Goal: Transaction & Acquisition: Download file/media

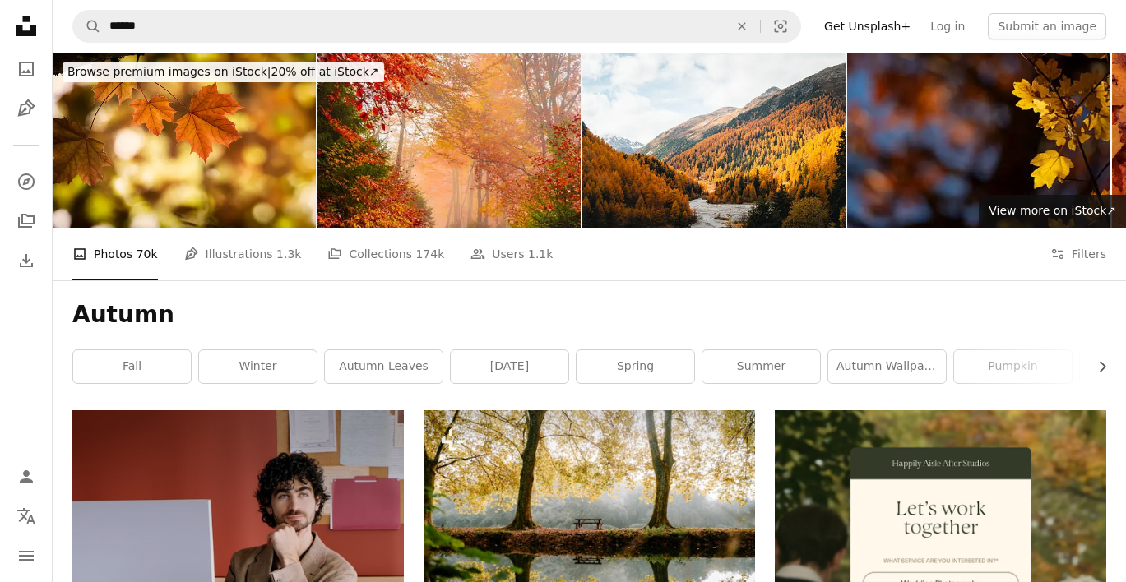
scroll to position [19864, 0]
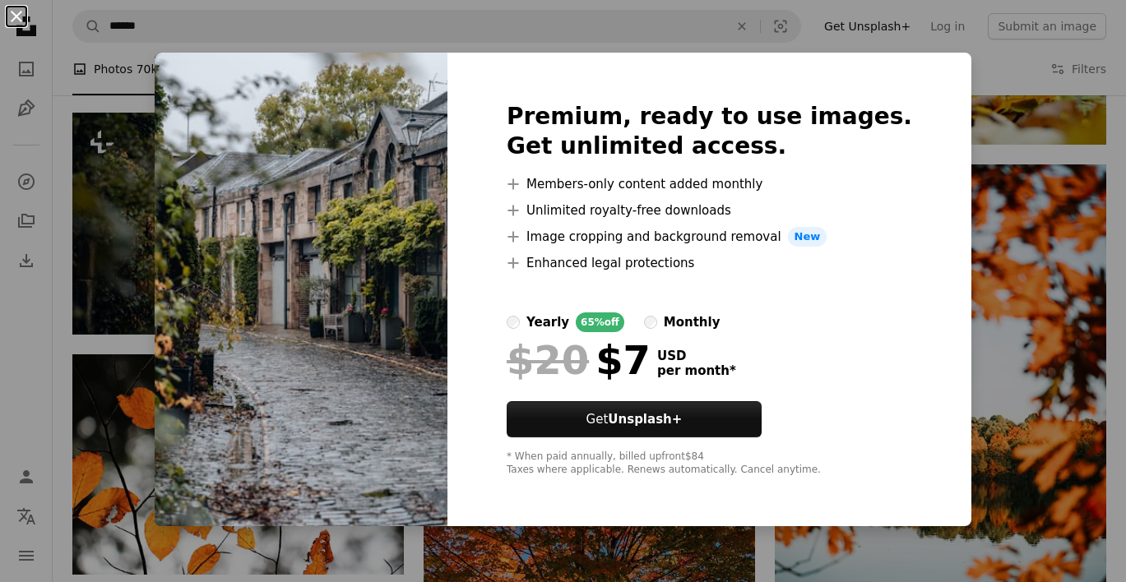
click at [8, 19] on button "An X shape" at bounding box center [17, 17] width 20 height 20
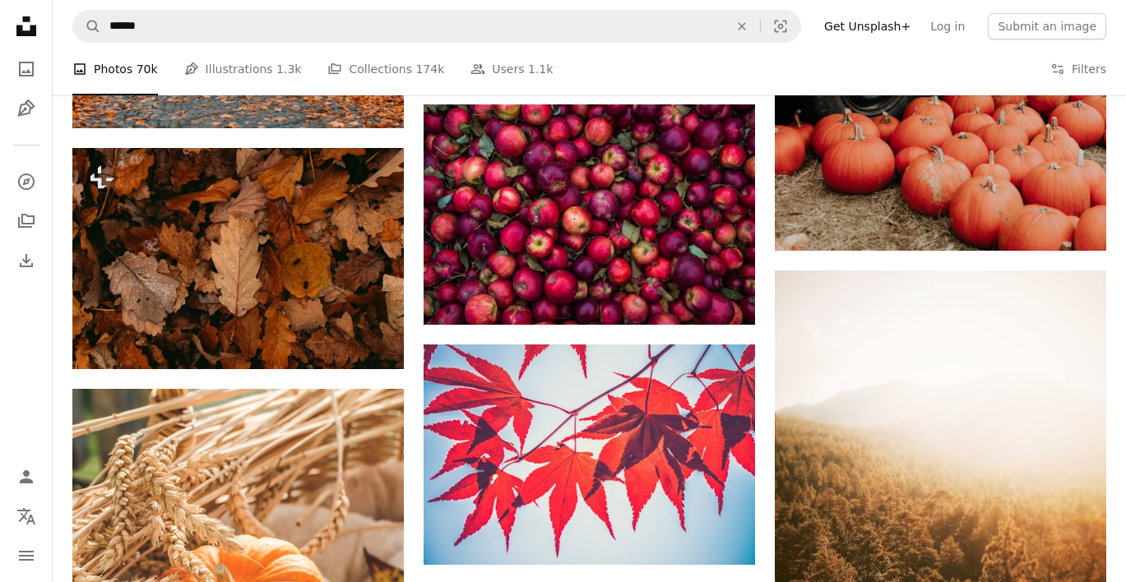
scroll to position [22071, 0]
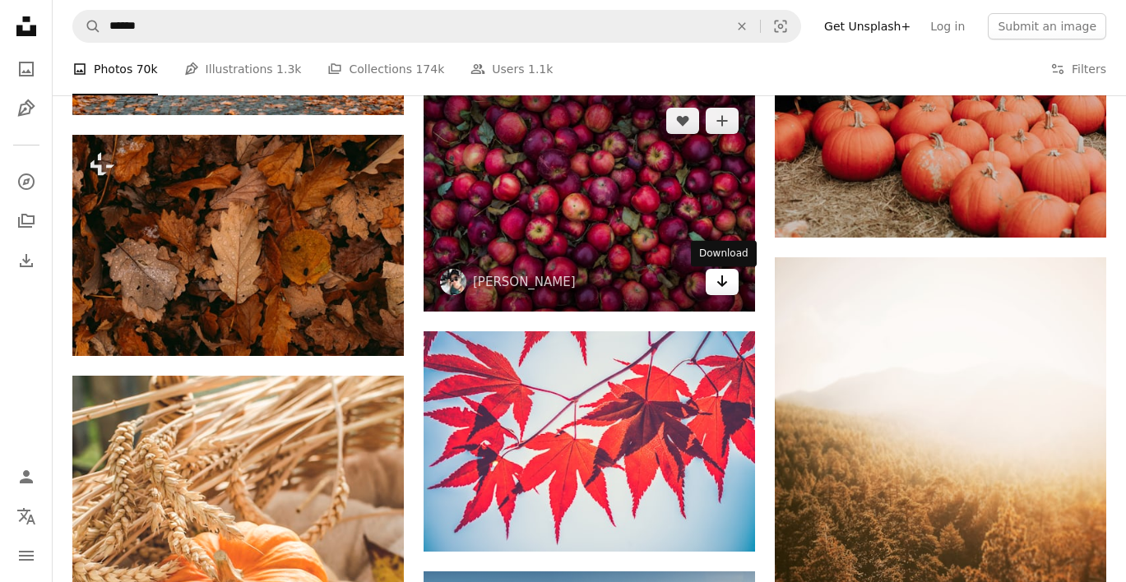
click at [725, 284] on icon "Arrow pointing down" at bounding box center [721, 281] width 13 height 20
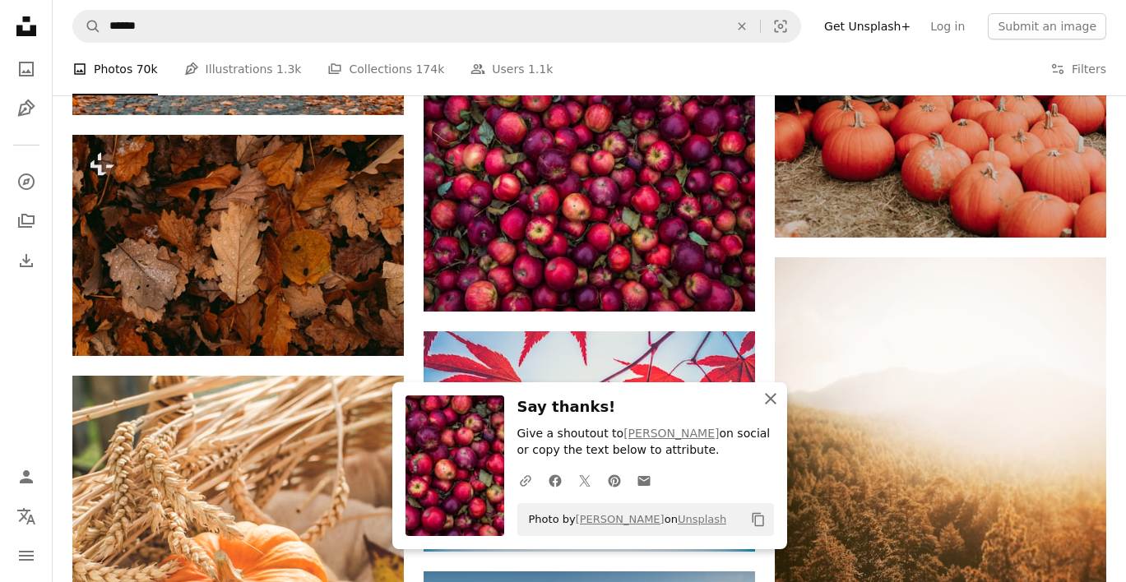
click at [771, 400] on icon "button" at bounding box center [771, 399] width 12 height 12
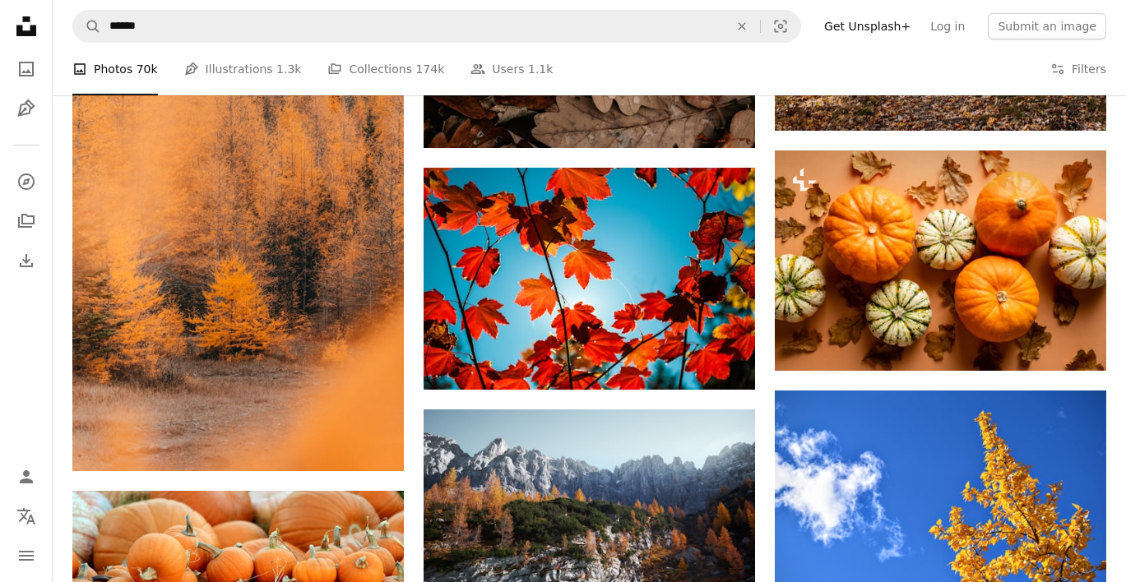
scroll to position [24843, 0]
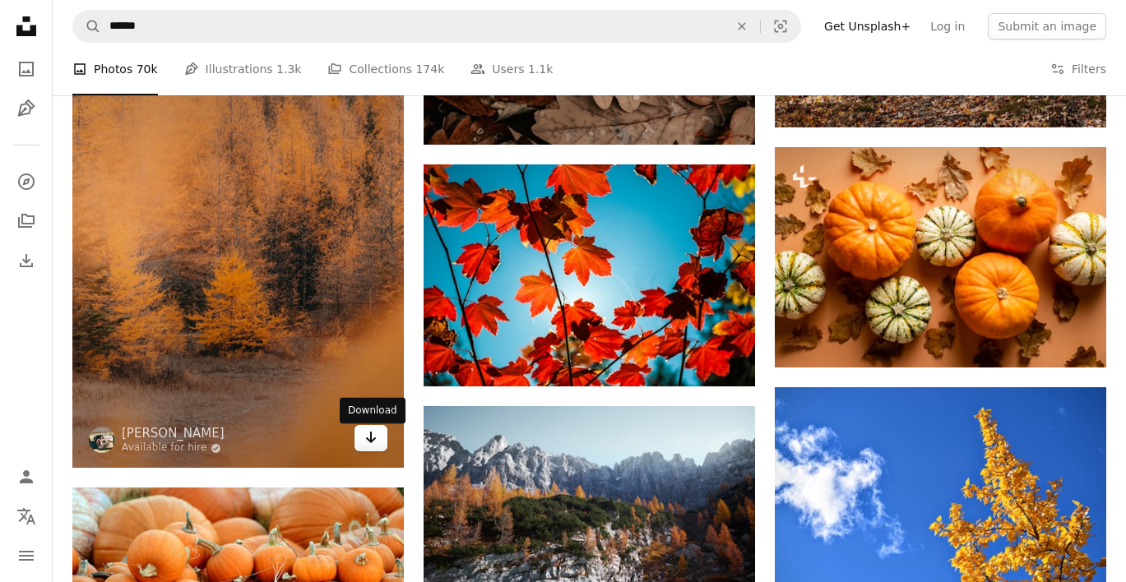
click at [377, 442] on icon "Arrow pointing down" at bounding box center [370, 438] width 13 height 20
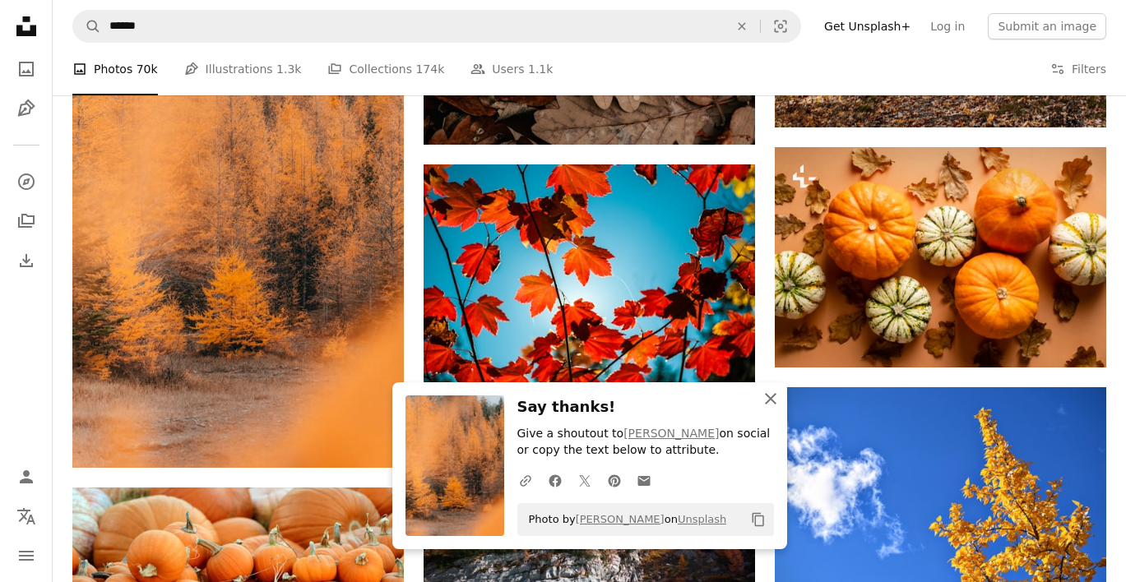
click at [765, 398] on icon "An X shape" at bounding box center [771, 399] width 20 height 20
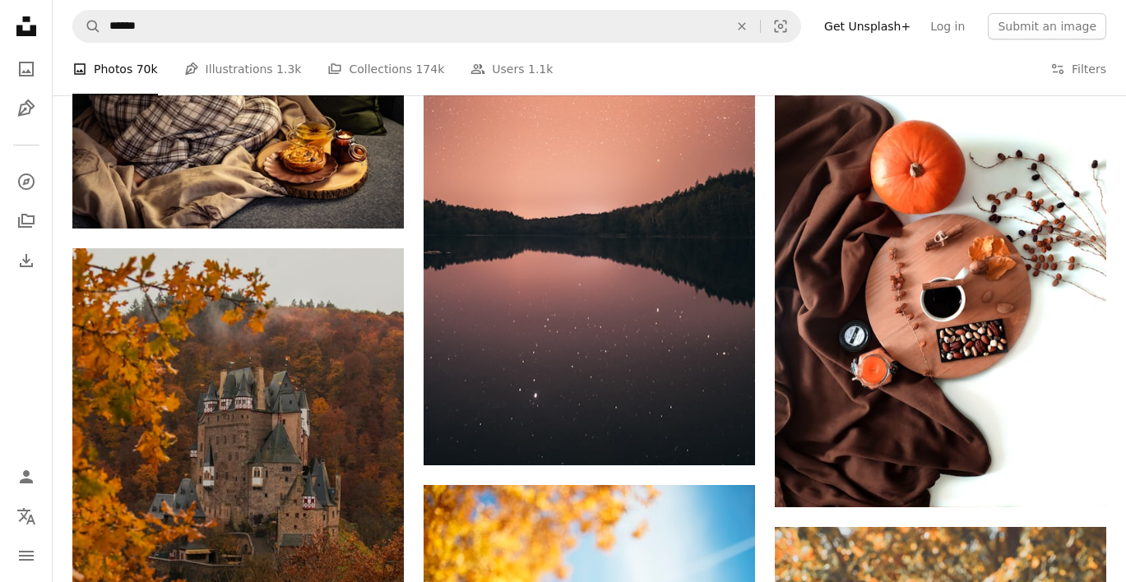
scroll to position [36462, 0]
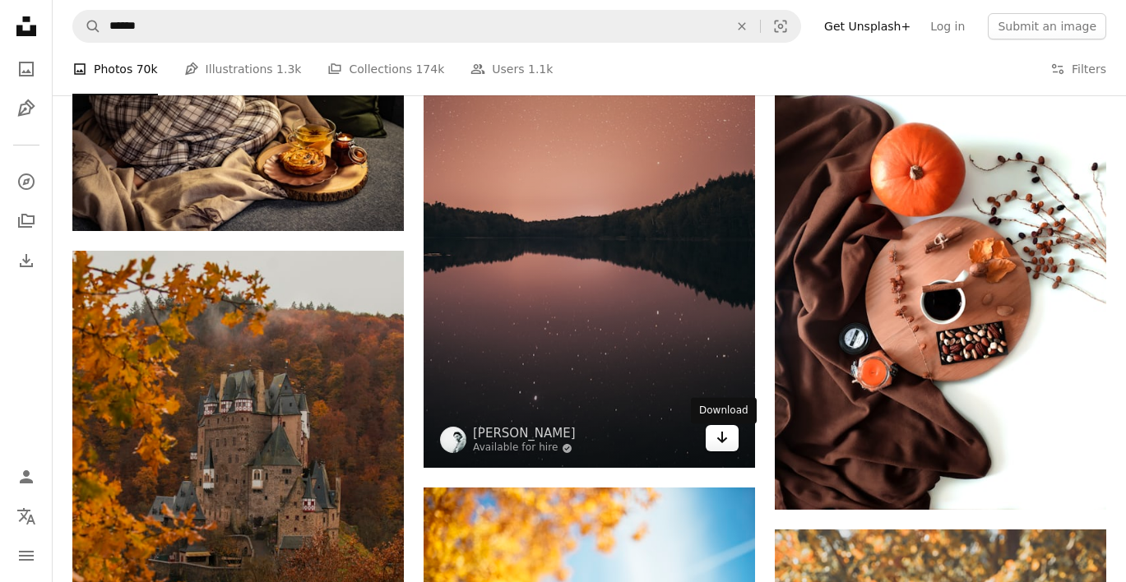
click at [725, 441] on icon "Arrow pointing down" at bounding box center [721, 438] width 13 height 20
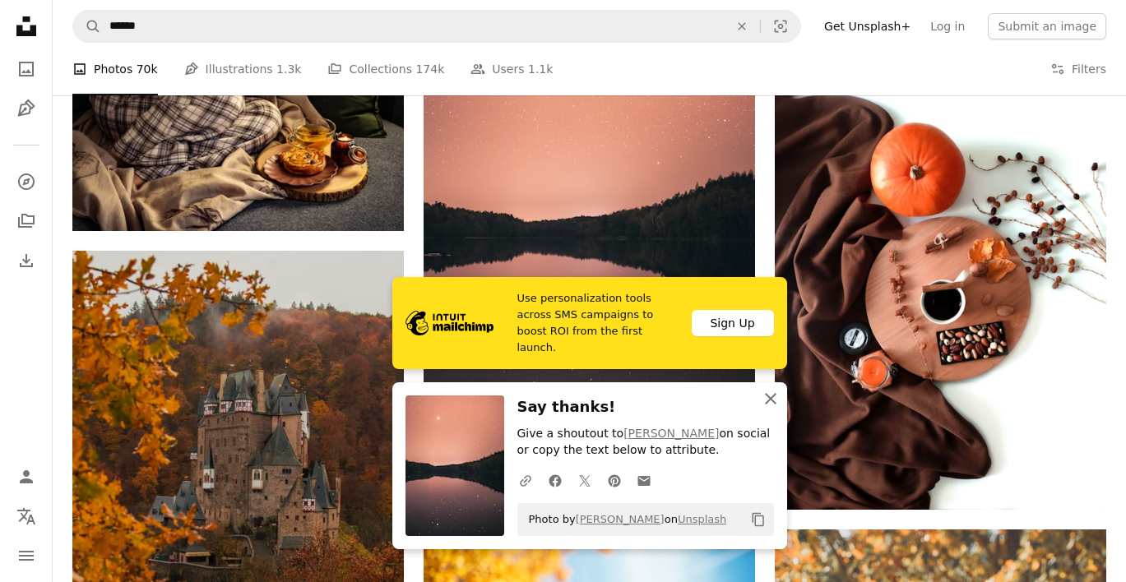
click at [761, 400] on icon "An X shape" at bounding box center [771, 399] width 20 height 20
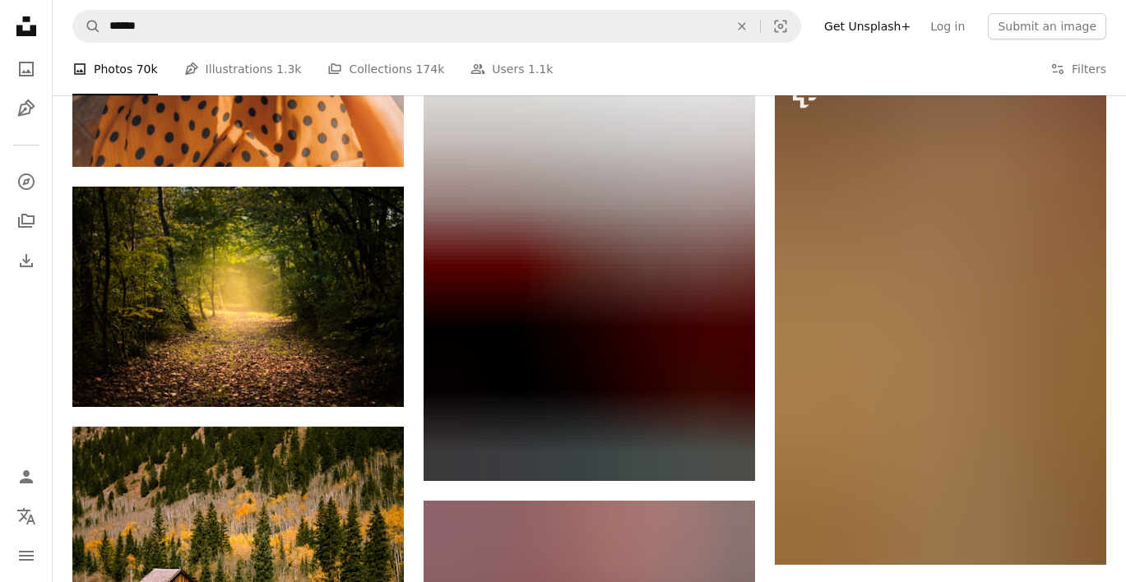
scroll to position [47241, 0]
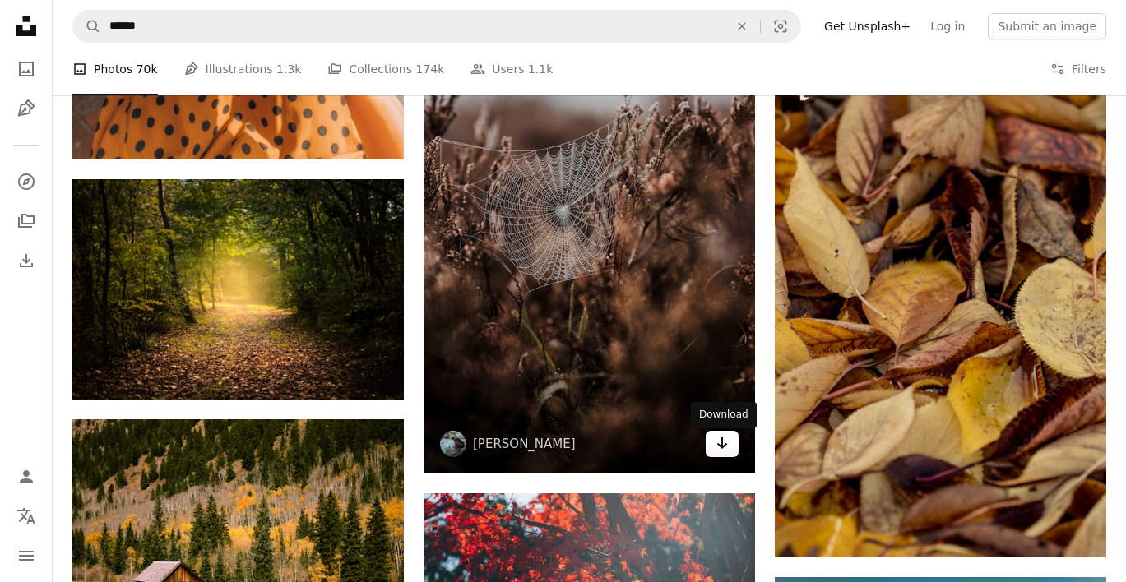
click at [721, 448] on icon "Download" at bounding box center [722, 443] width 11 height 12
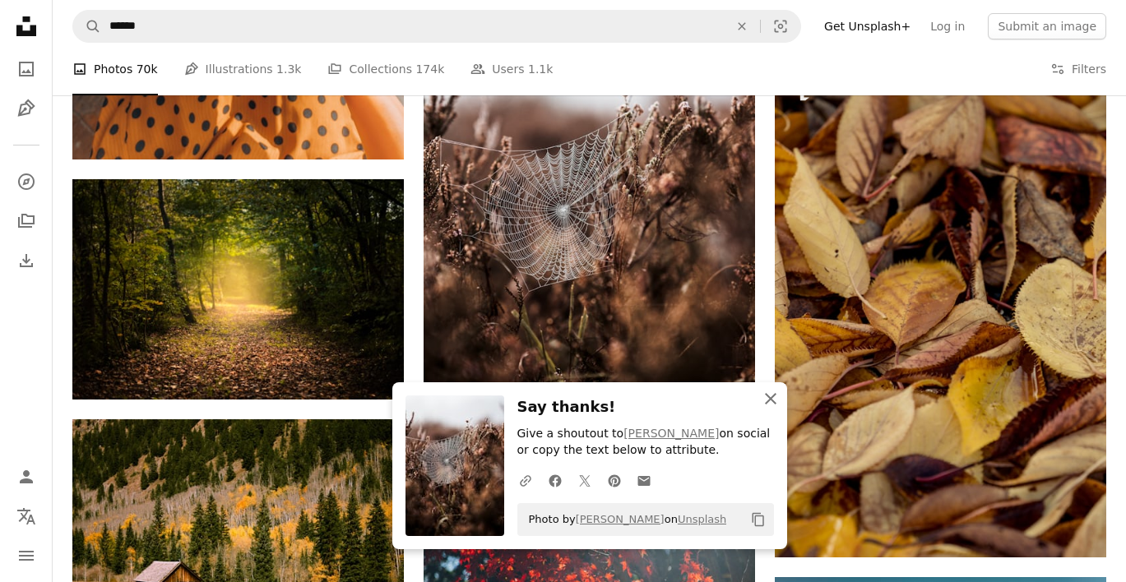
click at [762, 398] on icon "An X shape" at bounding box center [771, 399] width 20 height 20
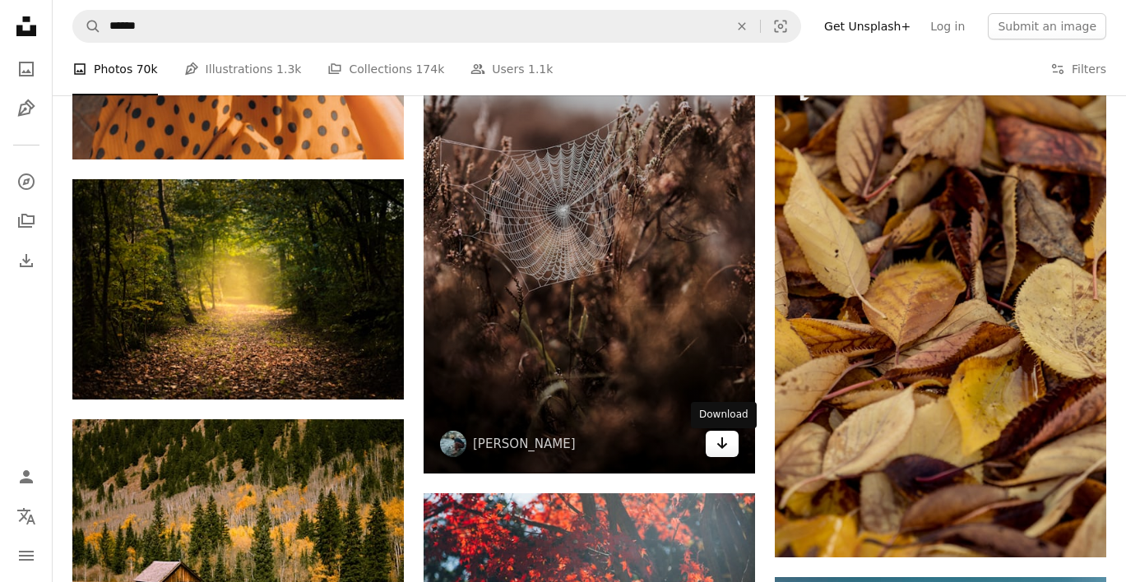
click at [715, 450] on link "Arrow pointing down" at bounding box center [721, 444] width 33 height 26
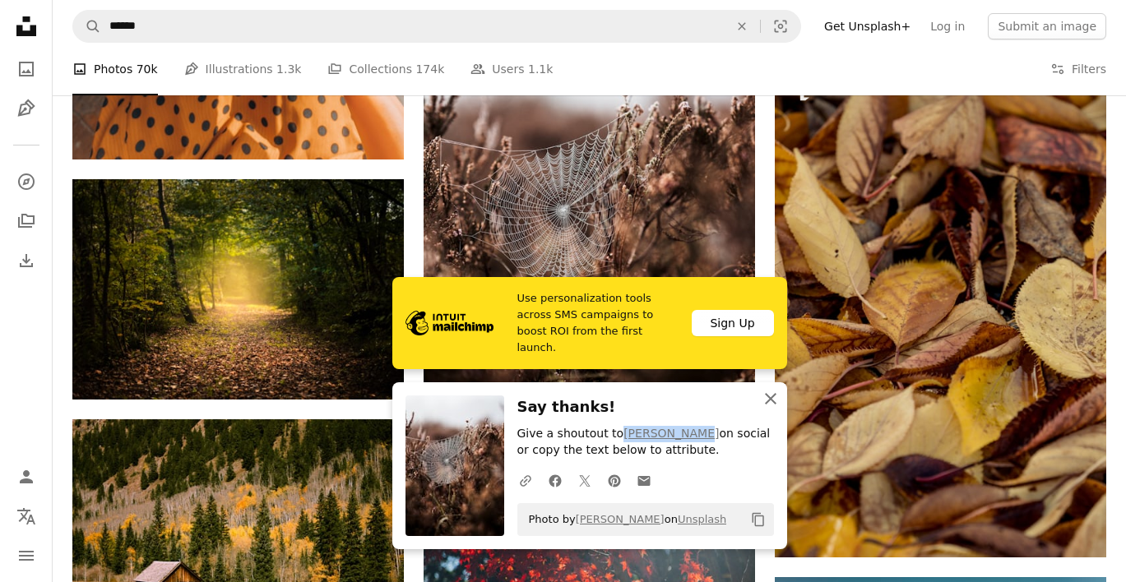
click at [772, 402] on icon "An X shape" at bounding box center [771, 399] width 20 height 20
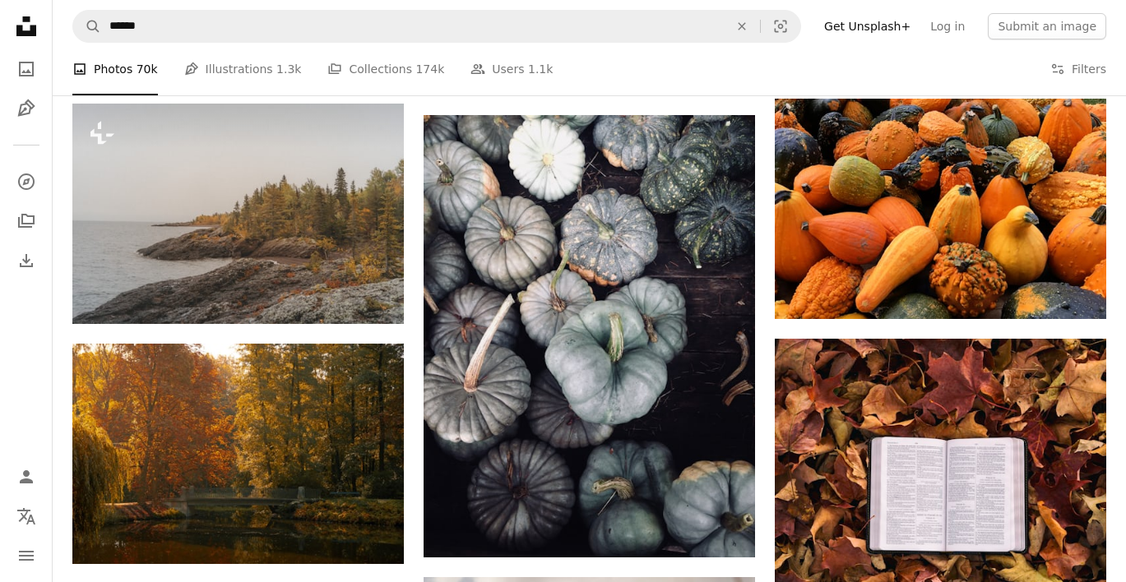
scroll to position [59831, 0]
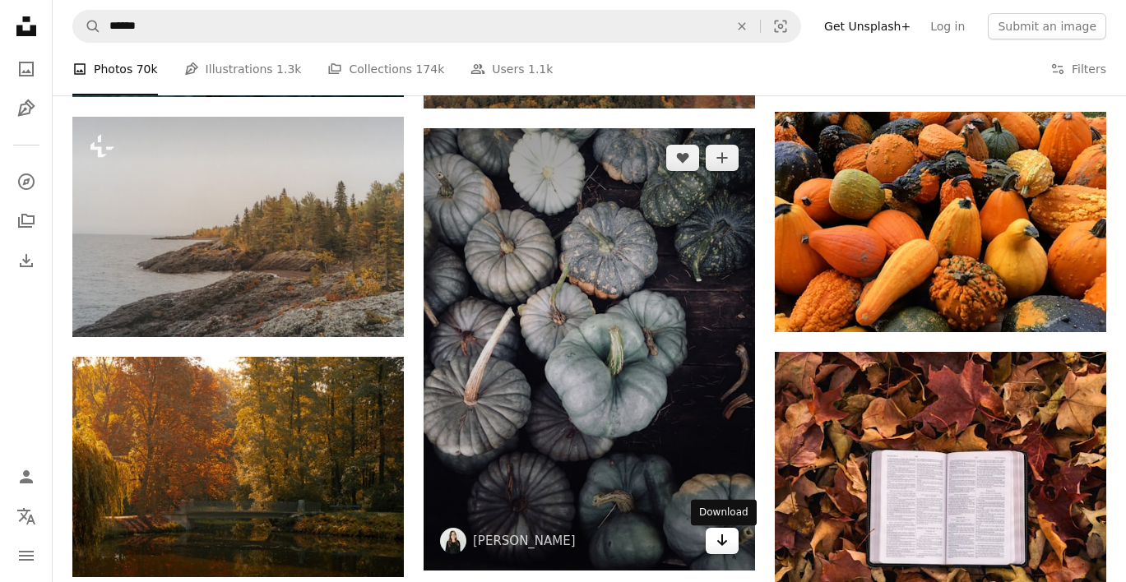
click at [725, 548] on icon "Arrow pointing down" at bounding box center [721, 540] width 13 height 20
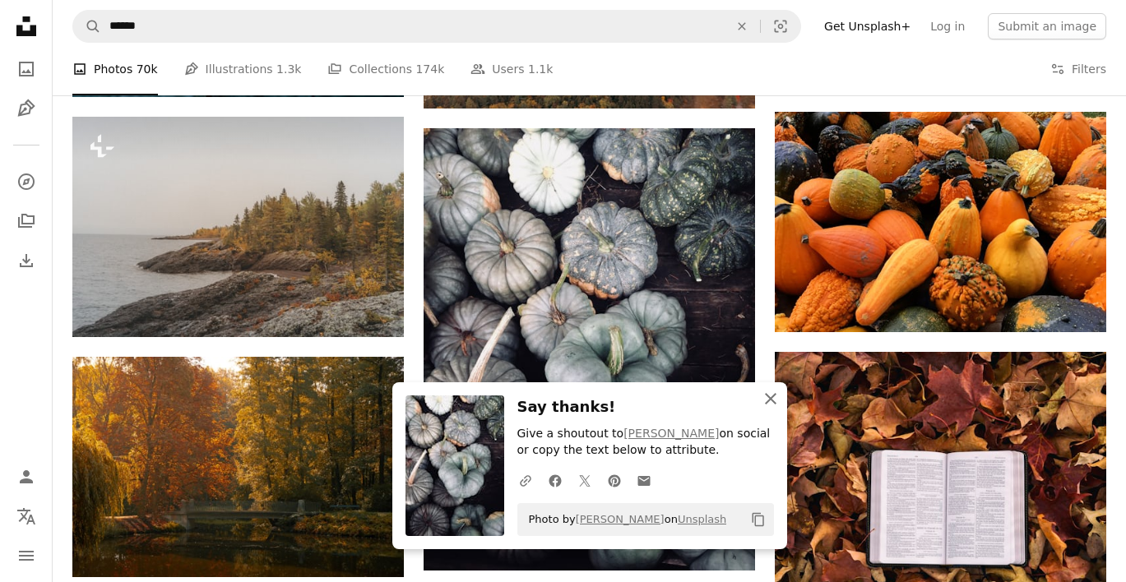
click at [767, 394] on icon "An X shape" at bounding box center [771, 399] width 20 height 20
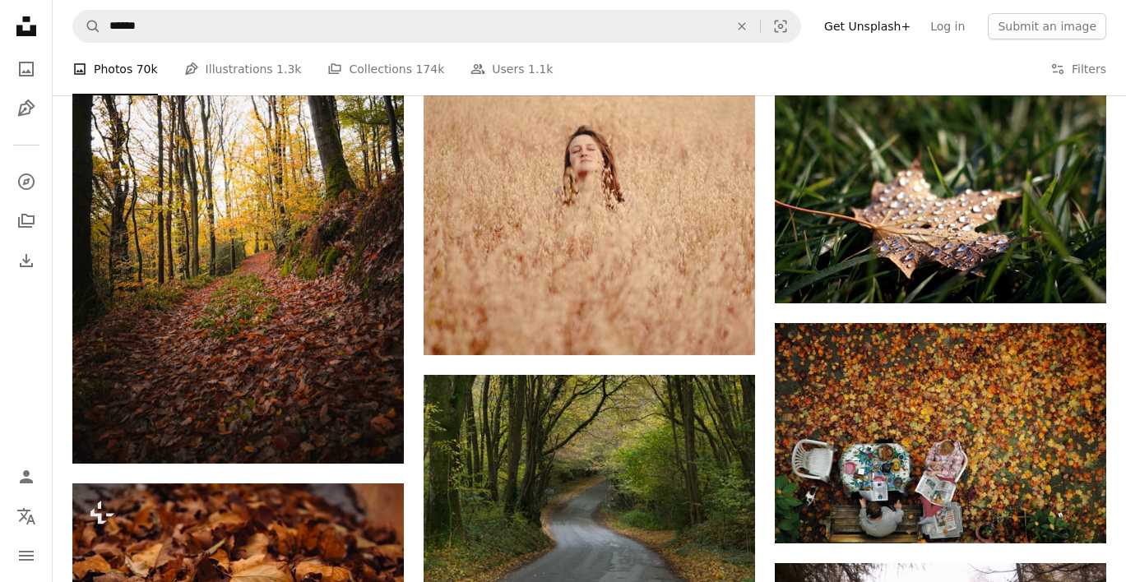
scroll to position [82514, 0]
